Goal: Find specific page/section: Find specific page/section

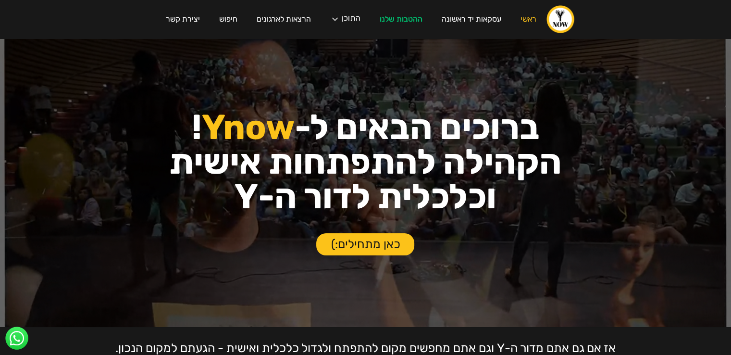
click at [397, 17] on div "עסקת פריסייל קבוצתית בצומת סביון לחברי הקהילה! ‍ אחרי חצי שנה של חיפושים, נכנסה…" at bounding box center [365, 177] width 731 height 355
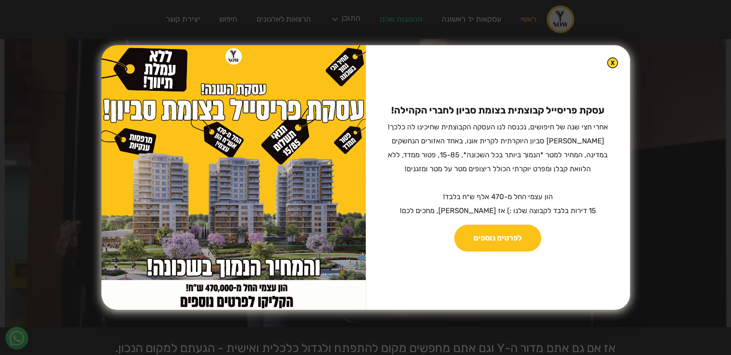
click at [607, 59] on img at bounding box center [612, 62] width 11 height 11
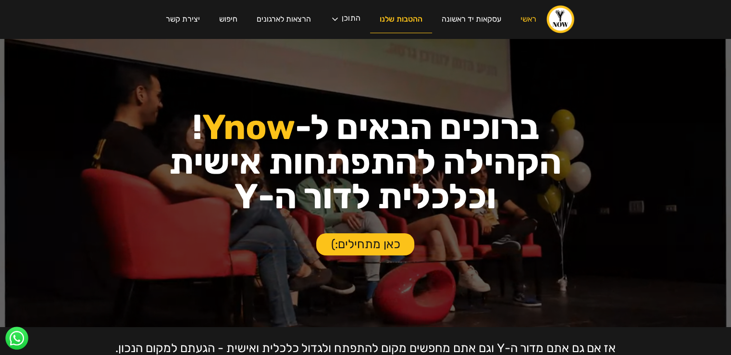
click at [410, 21] on link "ההטבות שלנו" at bounding box center [401, 19] width 62 height 27
